Goal: Task Accomplishment & Management: Manage account settings

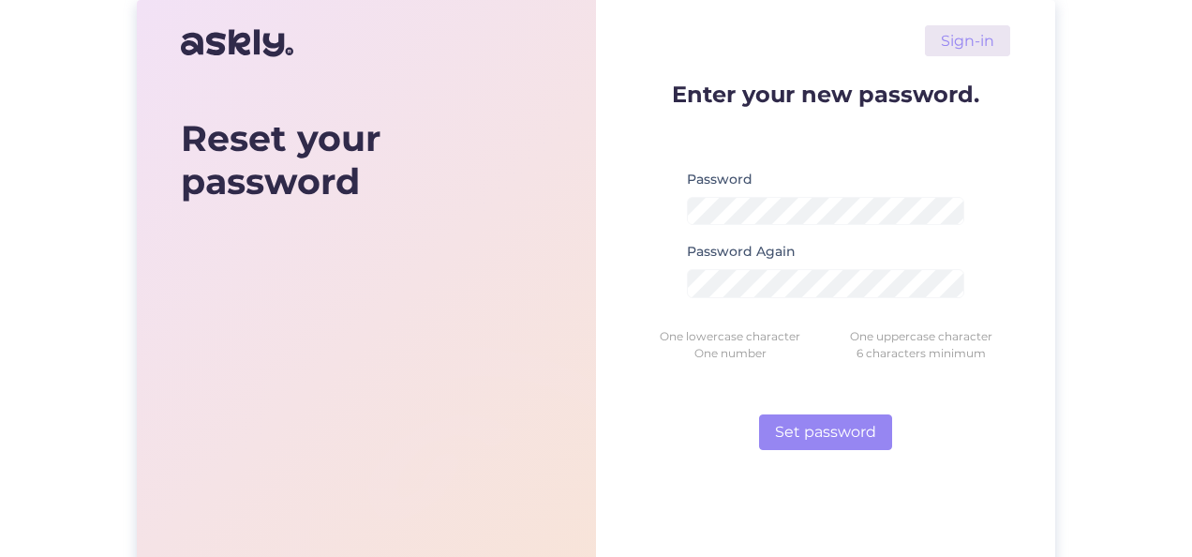
click at [588, 458] on img at bounding box center [491, 559] width 497 height 425
click at [670, 329] on div "One lowercase character" at bounding box center [730, 336] width 191 height 17
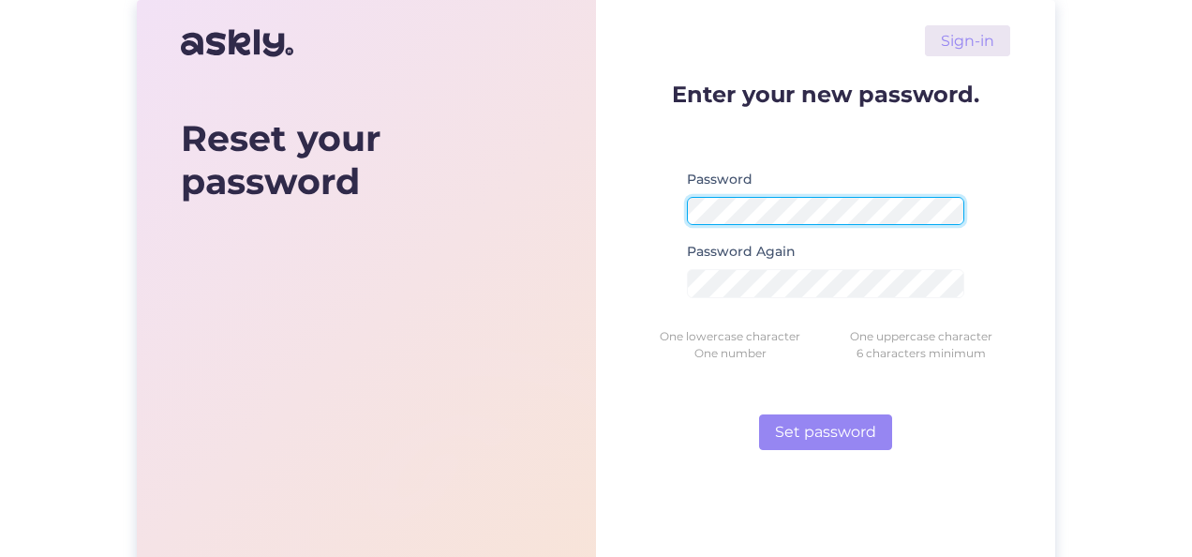
click at [677, 224] on form "Enter your new password. Password Password Again One lowercase character One up…" at bounding box center [825, 265] width 369 height 367
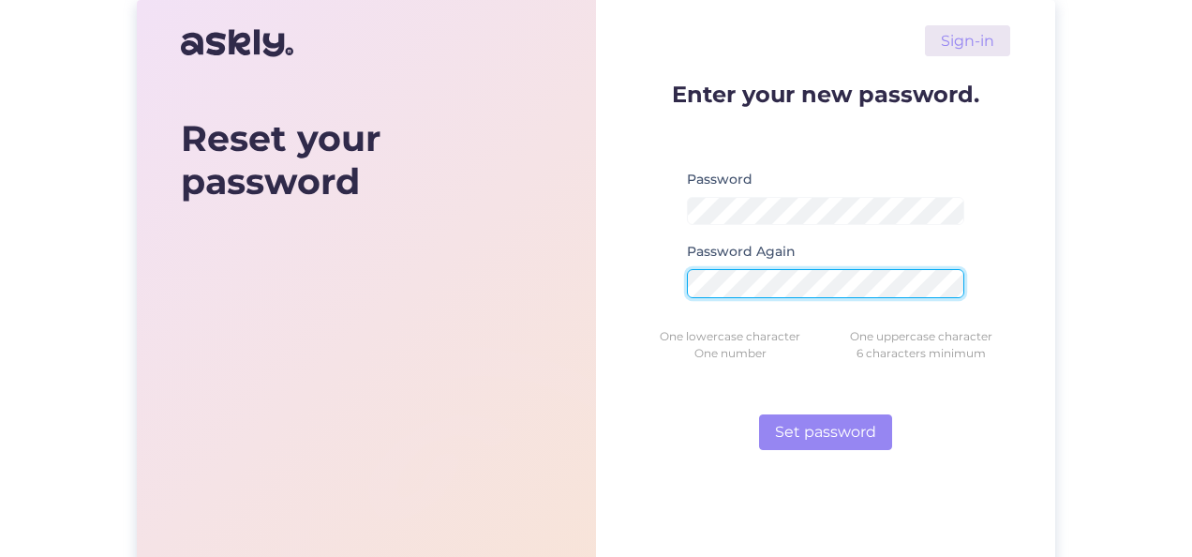
click at [759, 414] on button "Set password" at bounding box center [825, 432] width 133 height 36
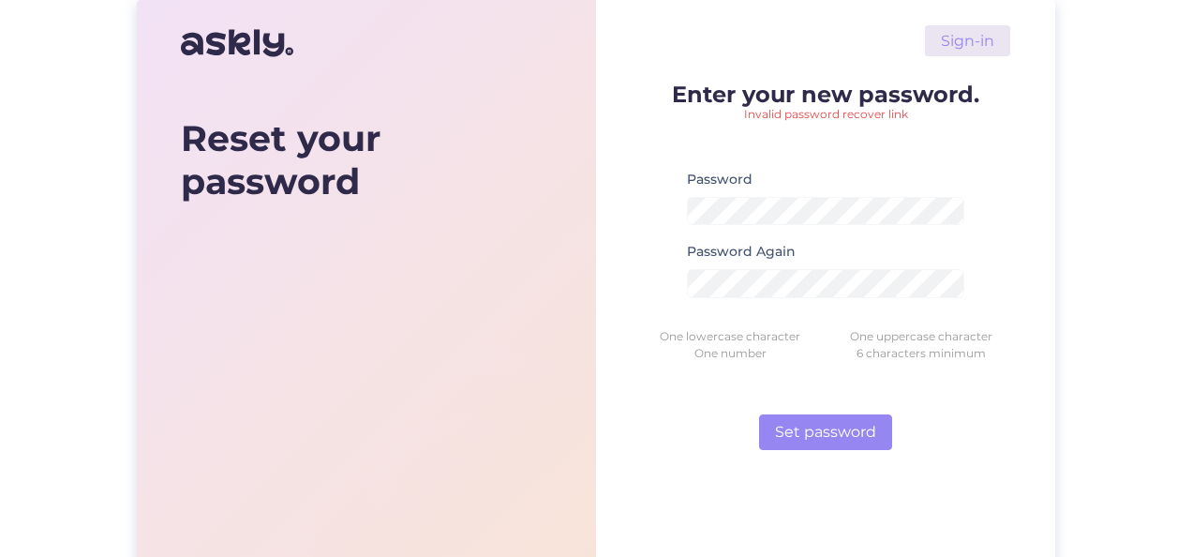
drag, startPoint x: 1040, startPoint y: 152, endPoint x: 1128, endPoint y: 149, distance: 88.1
click at [1041, 152] on div "Sign-in Enter your new password. Invalid password recover link Password Passwor…" at bounding box center [825, 332] width 459 height 665
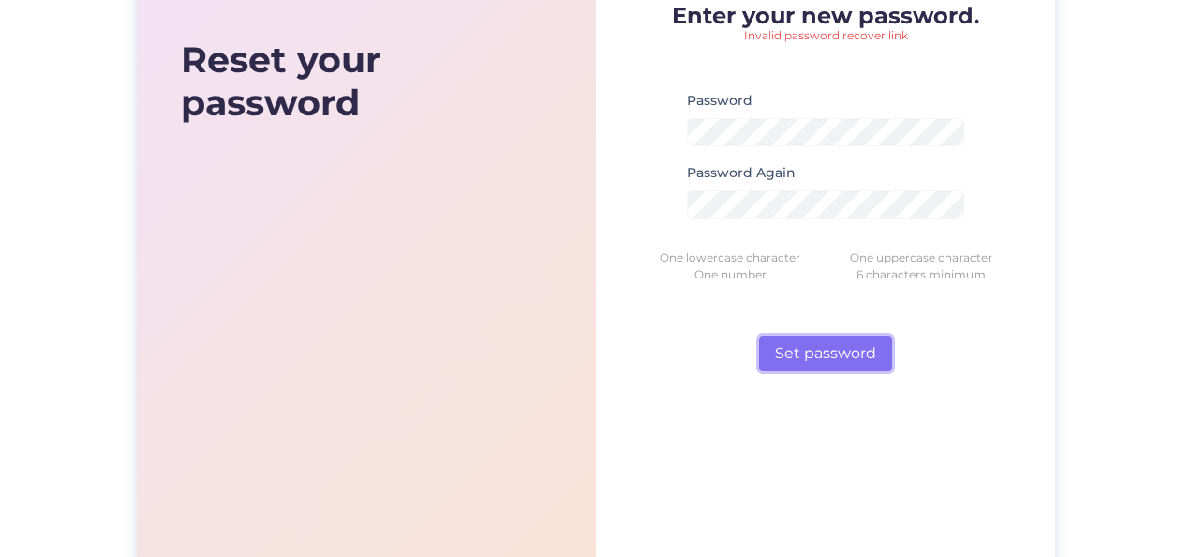
click at [793, 355] on button "Set password" at bounding box center [825, 354] width 133 height 36
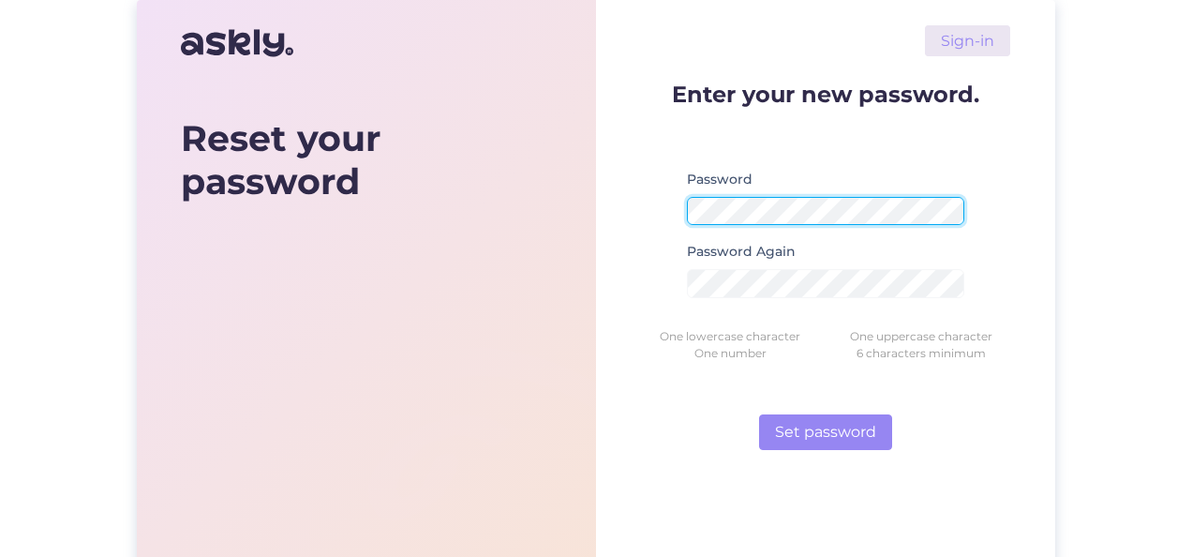
click at [649, 214] on form "Enter your new password. Password Password Again One lowercase character One up…" at bounding box center [825, 265] width 369 height 367
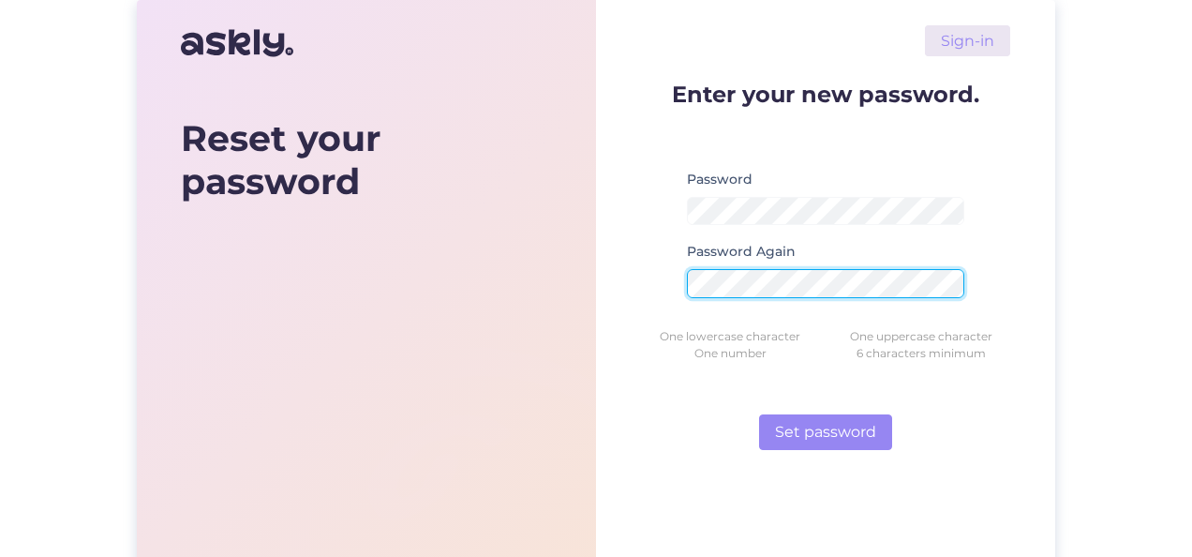
click at [759, 414] on button "Set password" at bounding box center [825, 432] width 133 height 36
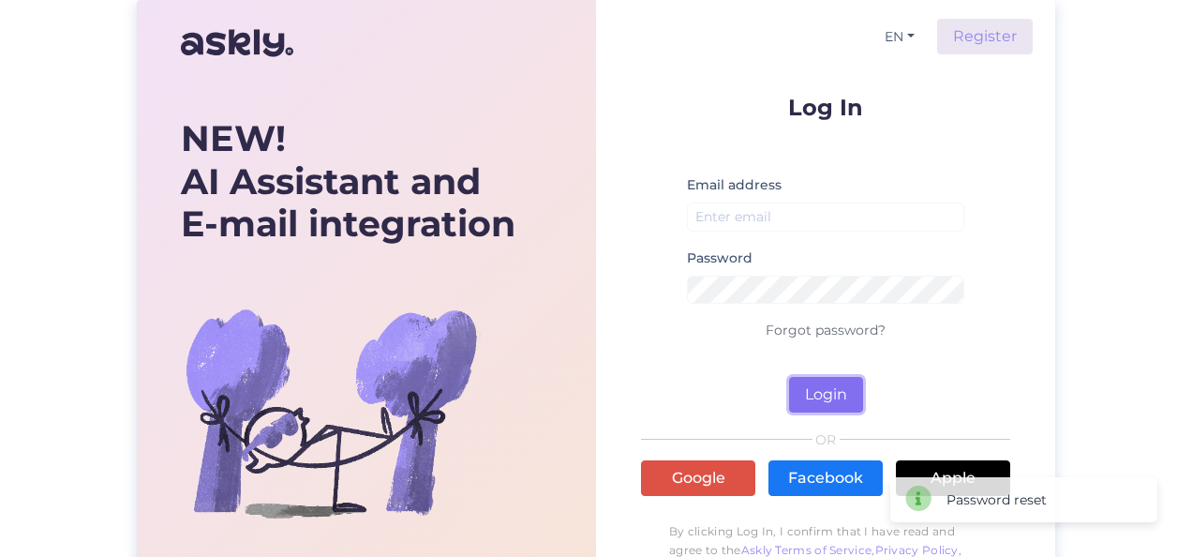
click at [829, 394] on button "Login" at bounding box center [826, 395] width 74 height 36
